Goal: Task Accomplishment & Management: Use online tool/utility

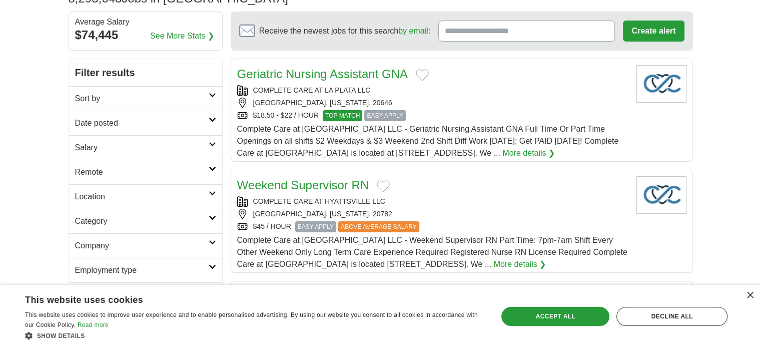
scroll to position [70, 0]
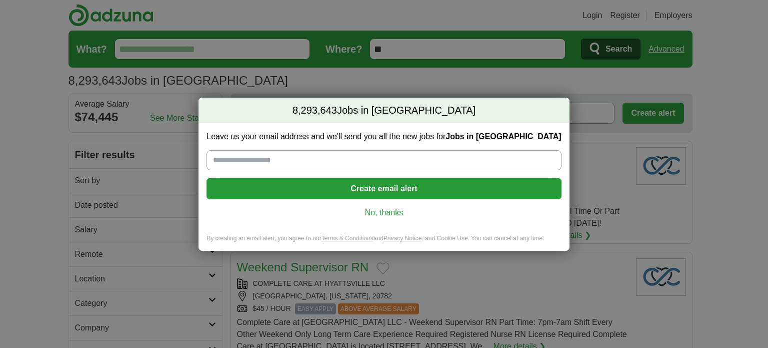
click at [382, 212] on link "No, thanks" at bounding box center [384, 212] width 339 height 11
